Goal: Communication & Community: Ask a question

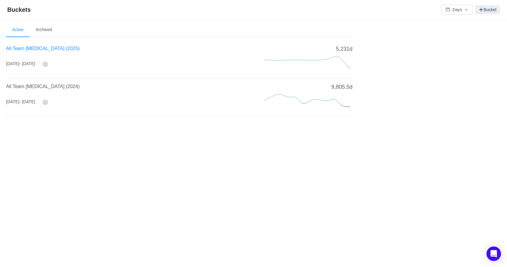
click at [32, 48] on span "All Team CapEx (2025)" at bounding box center [43, 48] width 74 height 5
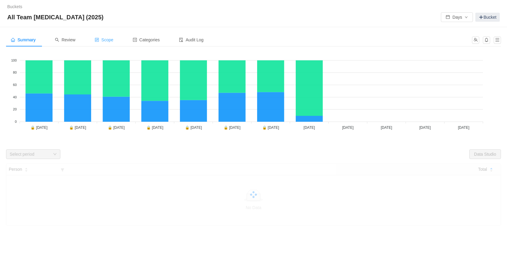
click at [110, 39] on span "Scope" at bounding box center [104, 39] width 19 height 5
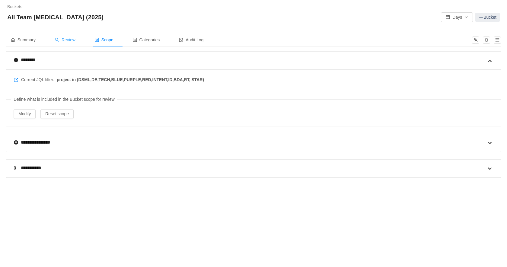
click at [68, 39] on span "Review" at bounding box center [65, 39] width 21 height 5
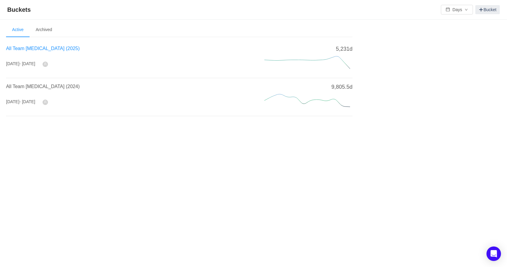
click at [37, 48] on span "All Team CapEx (2025)" at bounding box center [43, 48] width 74 height 5
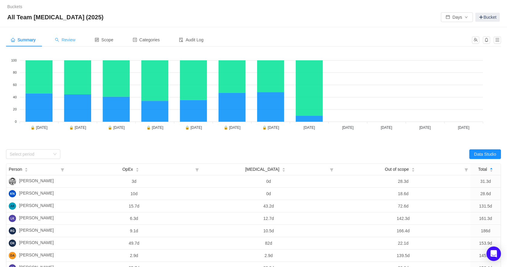
click at [69, 40] on span "Review" at bounding box center [65, 39] width 21 height 5
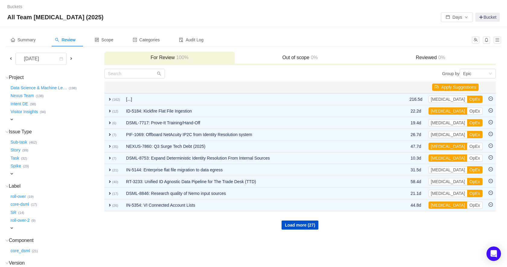
click at [10, 58] on span at bounding box center [10, 58] width 5 height 5
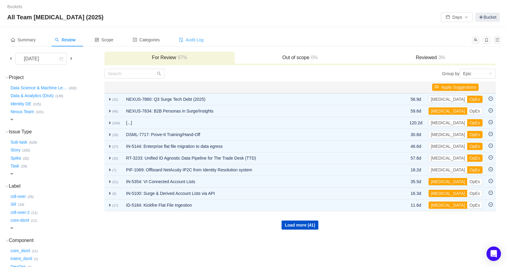
click at [201, 40] on span "Audit Log" at bounding box center [191, 39] width 24 height 5
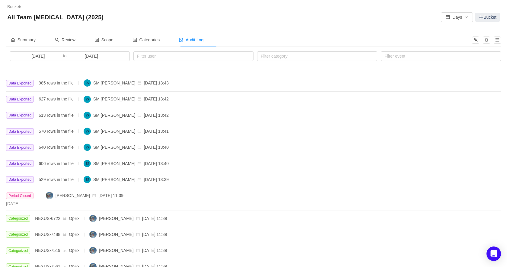
scroll to position [6, 0]
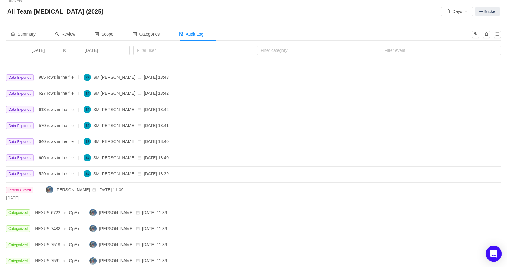
click at [492, 254] on icon "Open Intercom Messenger" at bounding box center [493, 254] width 7 height 8
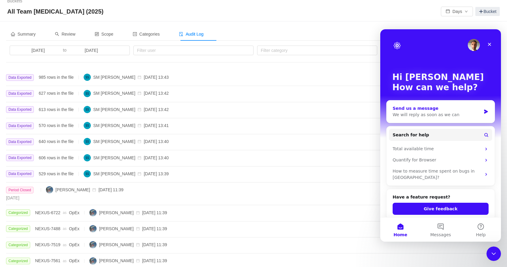
scroll to position [32, 0]
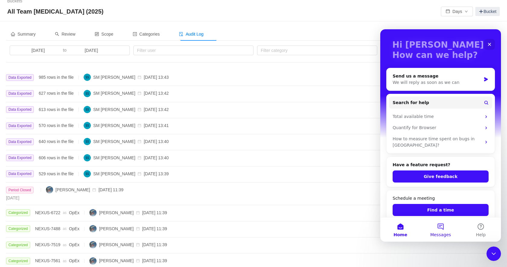
click at [439, 230] on button "Messages" at bounding box center [440, 229] width 40 height 24
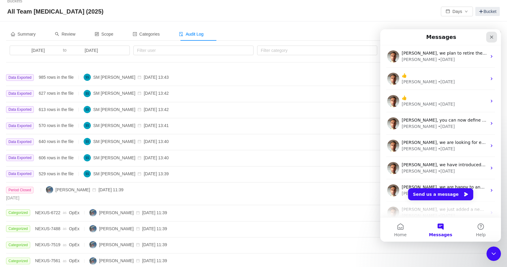
click at [490, 36] on icon "Close" at bounding box center [491, 37] width 3 height 3
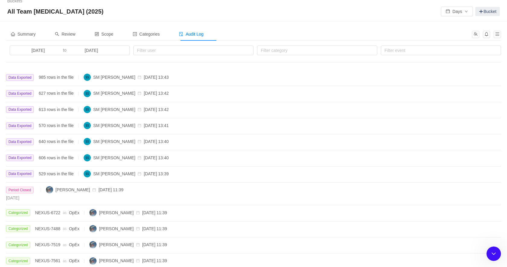
scroll to position [0, 0]
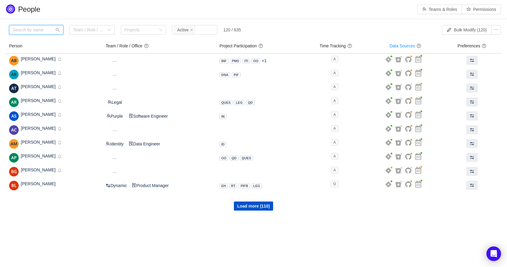
click at [37, 32] on input "text" at bounding box center [36, 30] width 54 height 10
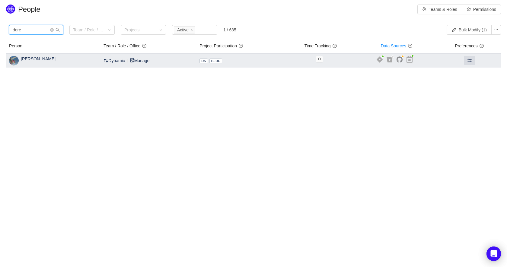
type input "dere"
click at [37, 58] on span "Derek McIntyre" at bounding box center [38, 58] width 35 height 5
click at [472, 61] on button at bounding box center [469, 60] width 11 height 9
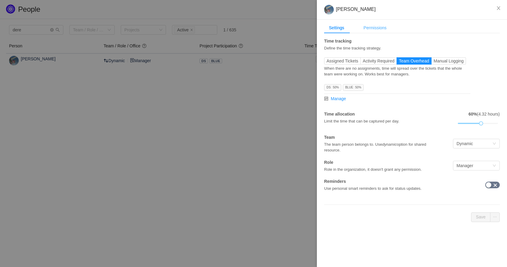
click at [371, 27] on div "Permissions" at bounding box center [375, 27] width 33 height 11
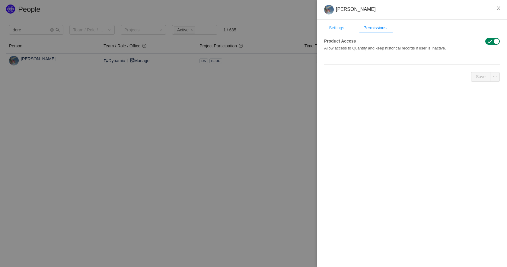
click at [338, 28] on div "Settings" at bounding box center [336, 27] width 25 height 11
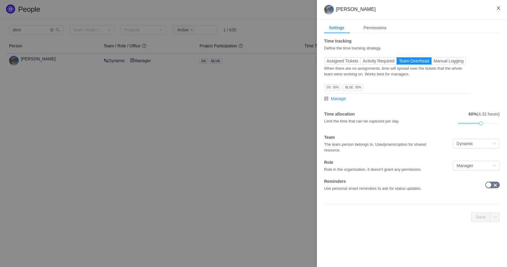
click at [500, 8] on icon "icon: close" at bounding box center [498, 8] width 5 height 5
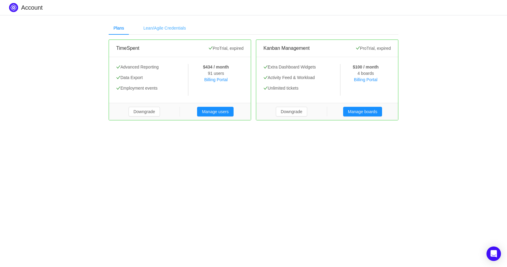
click at [157, 28] on div "Lean/Agile Credentials" at bounding box center [164, 28] width 52 height 14
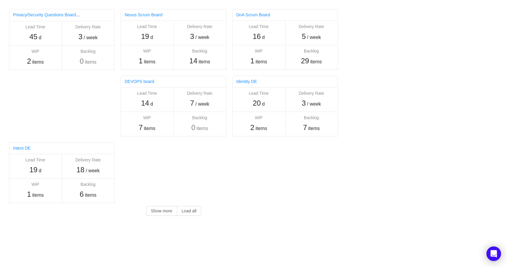
click at [263, 178] on div "Others Privacy/Security Questions Board PRO Lead Time 45 d Delivery Rate 3 / we…" at bounding box center [181, 111] width 362 height 222
click at [489, 256] on div "Open Intercom Messenger" at bounding box center [494, 254] width 16 height 16
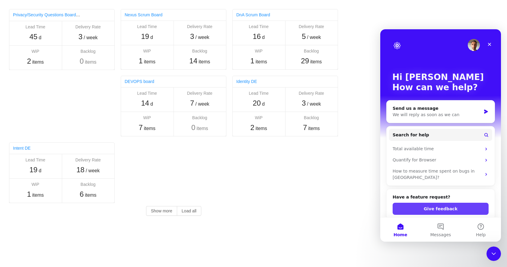
scroll to position [32, 0]
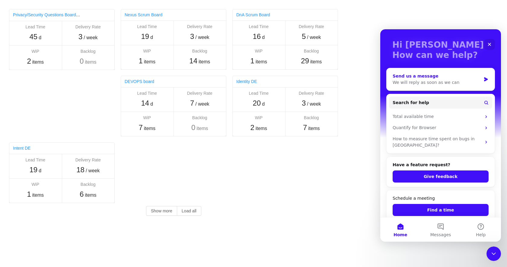
click at [420, 76] on div "Send us a message" at bounding box center [436, 76] width 88 height 6
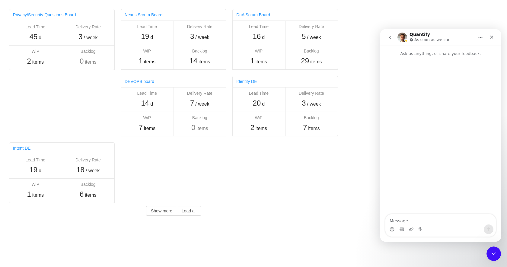
scroll to position [0, 0]
click at [414, 221] on textarea "Message…" at bounding box center [440, 219] width 110 height 10
type textarea "Hi"
click at [401, 36] on img "Intercom messenger" at bounding box center [402, 38] width 10 height 10
click at [403, 37] on img "Intercom messenger" at bounding box center [402, 38] width 10 height 10
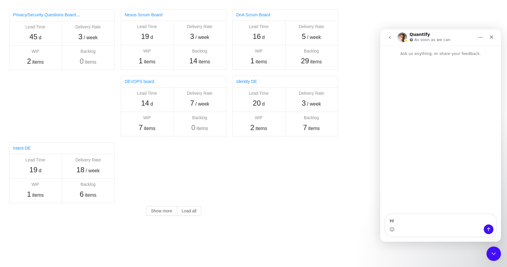
click at [392, 37] on icon "go back" at bounding box center [389, 37] width 5 height 5
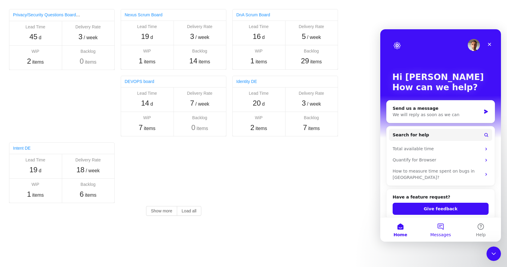
click at [445, 233] on span "Messages" at bounding box center [440, 235] width 21 height 4
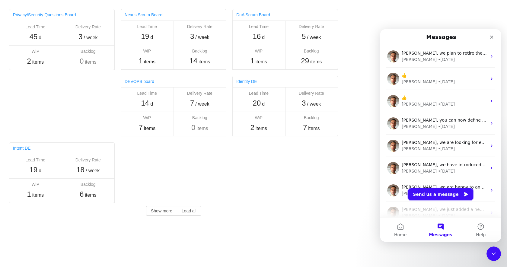
click at [435, 194] on button "Send us a message" at bounding box center [440, 194] width 65 height 12
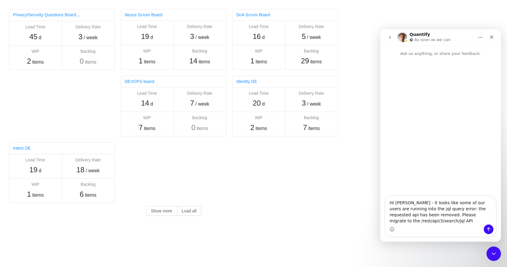
click at [421, 208] on textarea "Hi [PERSON_NAME] - it looks like some of our users are running into the jql que…" at bounding box center [440, 210] width 110 height 28
click at [459, 221] on textarea "Hi [PERSON_NAME] - it looks like some of our users are running into the "jql qu…" at bounding box center [440, 210] width 110 height 28
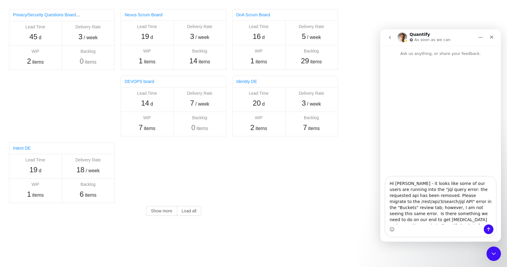
scroll to position [4, 0]
type textarea "Hi [PERSON_NAME] - it looks like some of our users are running into the "jql qu…"
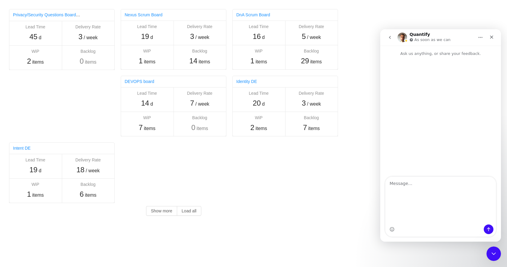
scroll to position [0, 0]
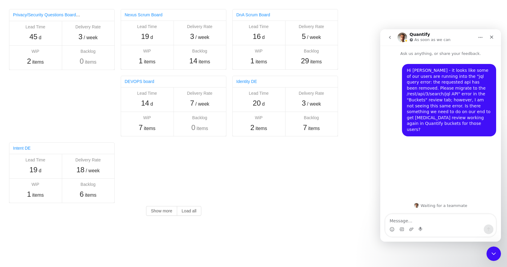
click at [483, 39] on button "Home" at bounding box center [480, 37] width 11 height 11
click at [494, 36] on div "Close" at bounding box center [491, 37] width 11 height 11
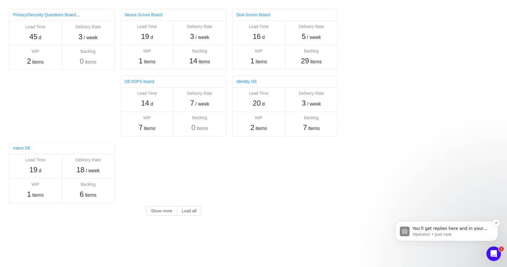
click at [458, 230] on span "You’ll get replies here and in your email: ✉️ [EMAIL_ADDRESS][DOMAIN_NAME] The …" at bounding box center [450, 237] width 77 height 23
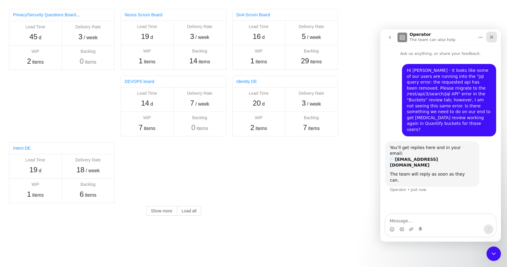
click at [494, 35] on icon "Close" at bounding box center [491, 37] width 5 height 5
